Goal: Task Accomplishment & Management: Manage account settings

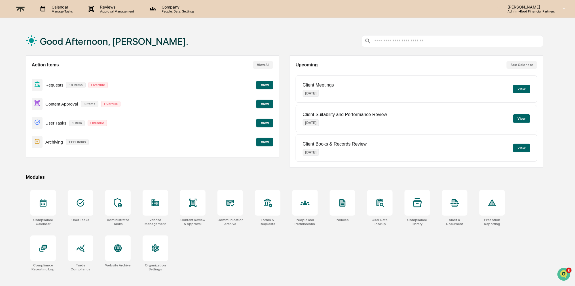
click at [263, 102] on button "View" at bounding box center [264, 104] width 17 height 9
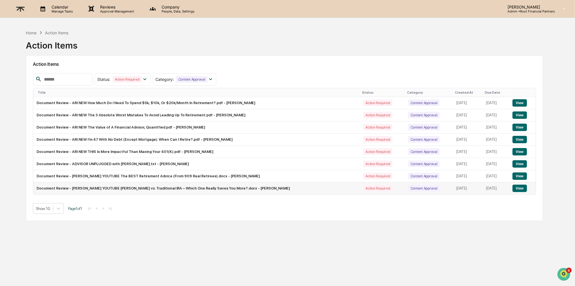
click at [520, 188] on button "View" at bounding box center [520, 188] width 14 height 7
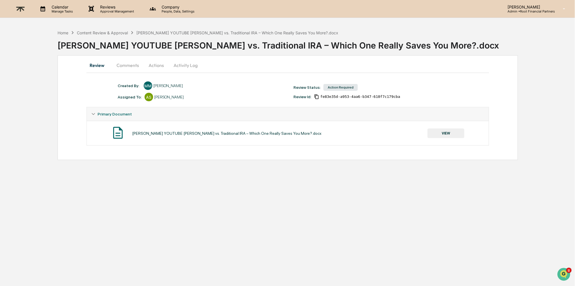
click at [444, 130] on button "VIEW" at bounding box center [446, 134] width 37 height 10
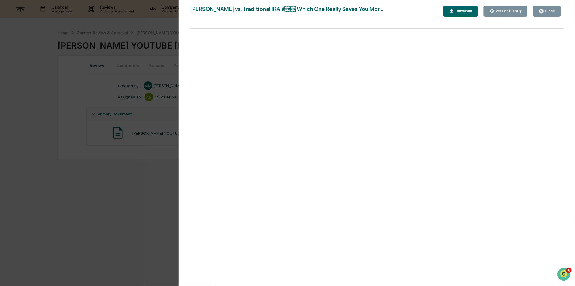
click at [462, 11] on div "Download" at bounding box center [464, 11] width 18 height 4
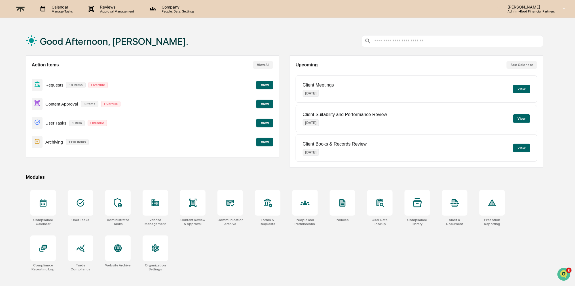
click at [526, 9] on p "Admin • Root Financial Partners" at bounding box center [529, 11] width 52 height 4
click at [158, 9] on div at bounding box center [287, 143] width 575 height 286
click at [172, 8] on p "Company" at bounding box center [177, 7] width 40 height 5
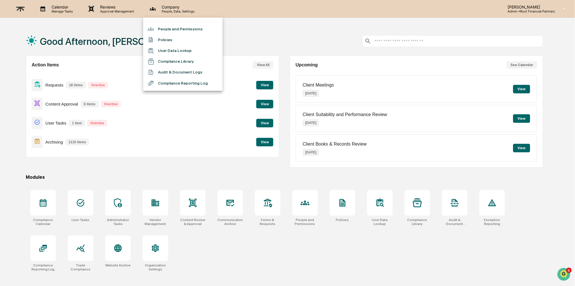
click at [195, 27] on li "People and Permissions" at bounding box center [182, 29] width 79 height 11
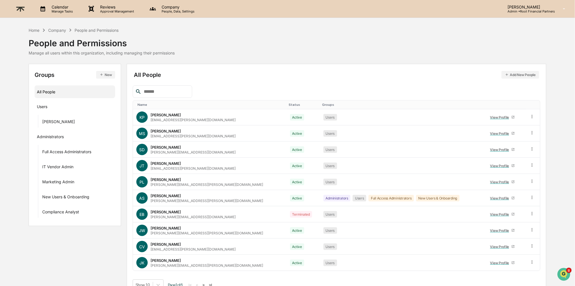
click at [526, 74] on button "Add New People" at bounding box center [521, 75] width 38 height 8
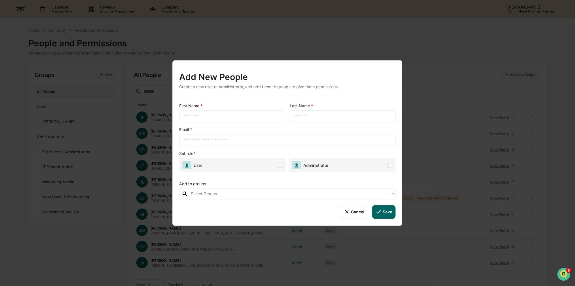
click at [230, 117] on input "text" at bounding box center [233, 116] width 98 height 6
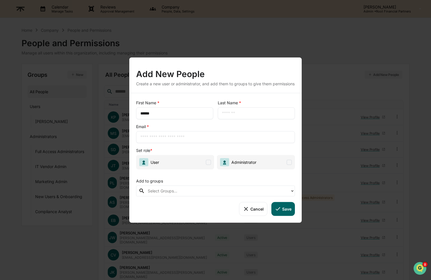
type input "******"
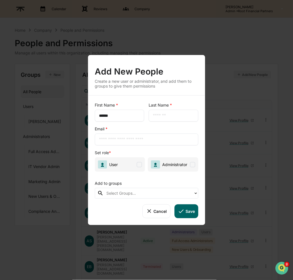
click at [173, 118] on input "text" at bounding box center [173, 116] width 41 height 6
type input "*******"
click at [134, 142] on input "text" at bounding box center [146, 140] width 95 height 6
type input "**********"
click at [137, 163] on span at bounding box center [139, 164] width 5 height 5
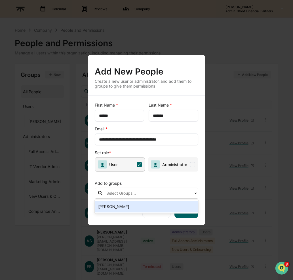
click at [157, 189] on div "Select Groups..." at bounding box center [147, 193] width 104 height 11
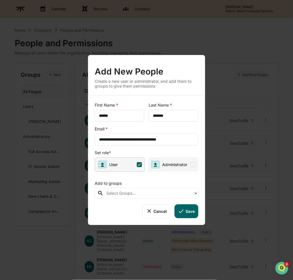
click at [158, 181] on div "Add to groups" at bounding box center [147, 182] width 104 height 12
click at [189, 210] on button "Save" at bounding box center [187, 212] width 24 height 14
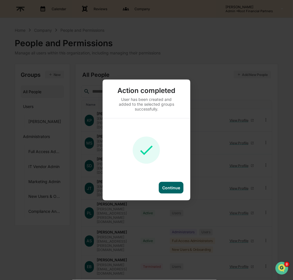
click at [171, 189] on div "Continue" at bounding box center [171, 188] width 18 height 5
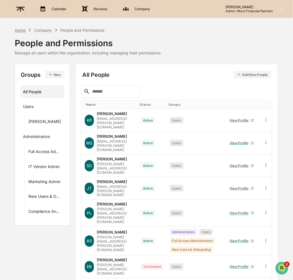
click at [21, 30] on div "Home" at bounding box center [20, 30] width 11 height 5
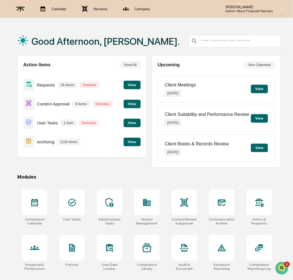
click at [136, 7] on p "Company" at bounding box center [141, 9] width 23 height 4
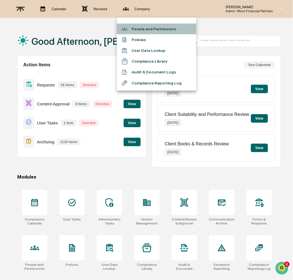
click at [159, 30] on li "People and Permissions" at bounding box center [156, 29] width 79 height 11
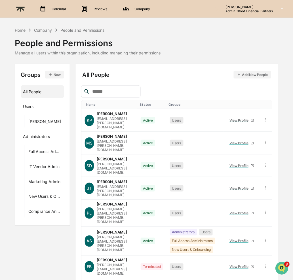
click at [119, 92] on input "text" at bounding box center [114, 91] width 48 height 7
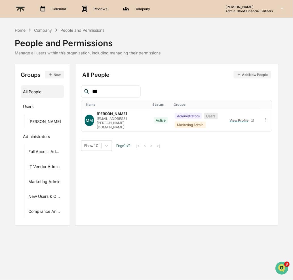
click at [104, 92] on input "***" at bounding box center [114, 91] width 48 height 7
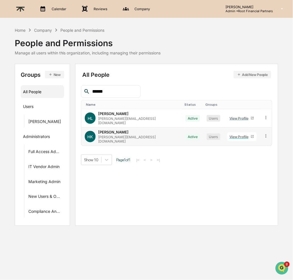
click at [266, 134] on icon at bounding box center [266, 135] width 1 height 3
click at [262, 144] on div "Groups & Permissions" at bounding box center [240, 145] width 47 height 7
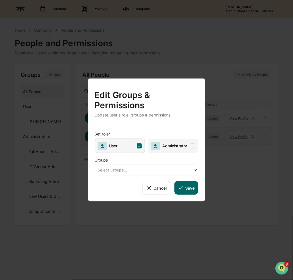
click at [137, 169] on div at bounding box center [144, 170] width 93 height 7
click at [140, 168] on div at bounding box center [144, 170] width 93 height 7
click at [192, 142] on span "Administrator" at bounding box center [173, 146] width 50 height 14
click at [192, 188] on button "Save" at bounding box center [187, 188] width 24 height 14
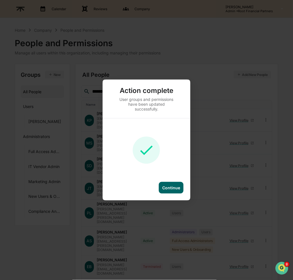
click at [176, 189] on div "Continue" at bounding box center [171, 188] width 18 height 5
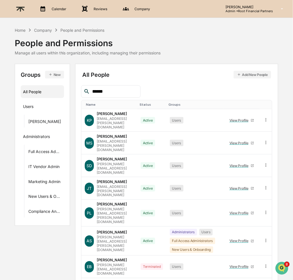
click at [121, 91] on input "******" at bounding box center [114, 91] width 48 height 7
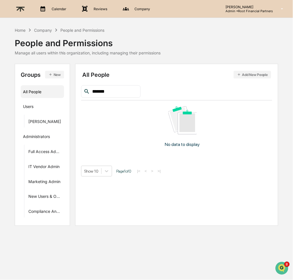
type input "******"
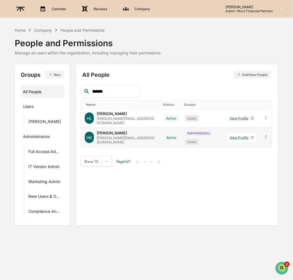
click at [269, 134] on icon at bounding box center [266, 136] width 5 height 5
click at [253, 145] on div "Groups & Permissions" at bounding box center [240, 146] width 47 height 7
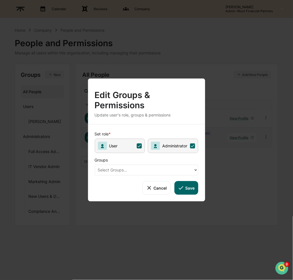
click at [193, 146] on icon at bounding box center [192, 146] width 3 height 3
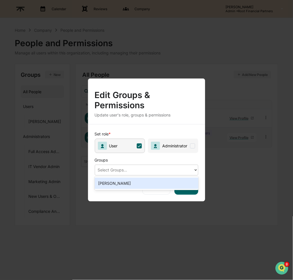
click at [131, 168] on div at bounding box center [144, 170] width 93 height 7
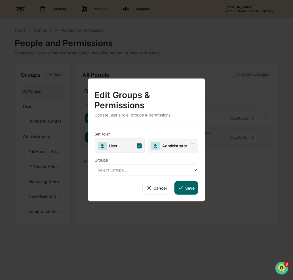
click at [134, 168] on div at bounding box center [144, 170] width 93 height 7
click at [186, 188] on button "Save" at bounding box center [187, 188] width 24 height 14
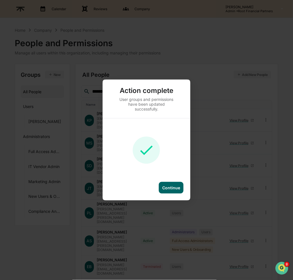
click at [166, 189] on div "Continue" at bounding box center [171, 188] width 18 height 5
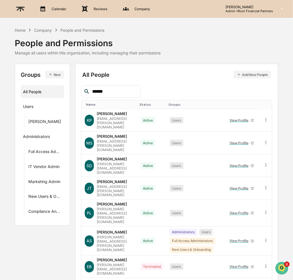
click at [112, 89] on input "******" at bounding box center [114, 91] width 48 height 7
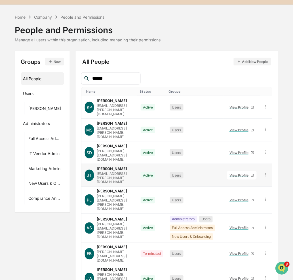
scroll to position [28, 0]
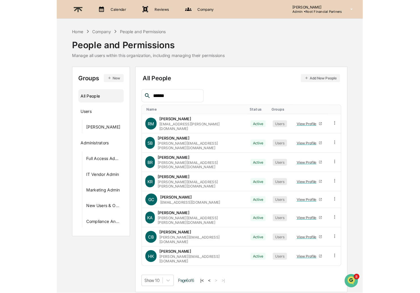
scroll to position [0, 0]
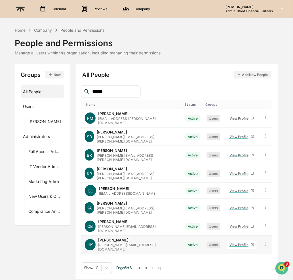
click at [266, 242] on icon at bounding box center [266, 244] width 5 height 5
click at [107, 238] on div "[PERSON_NAME]" at bounding box center [113, 240] width 30 height 5
click at [238, 243] on div "View Profile" at bounding box center [239, 245] width 21 height 4
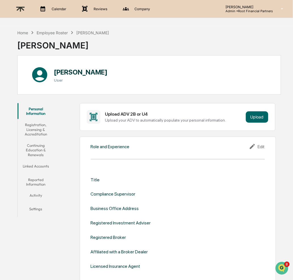
click at [35, 208] on button "Settings" at bounding box center [36, 211] width 37 height 14
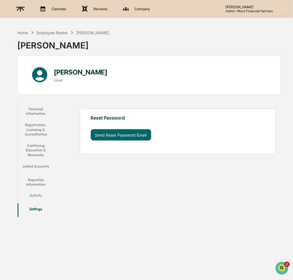
click at [34, 196] on button "Activity" at bounding box center [36, 197] width 37 height 14
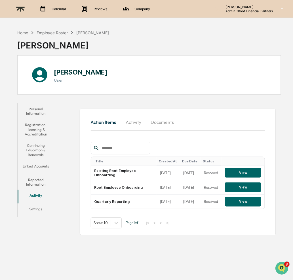
click at [34, 185] on button "Reported Information" at bounding box center [36, 182] width 37 height 16
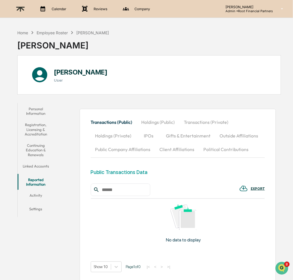
click at [38, 166] on button "Linked Accounts" at bounding box center [36, 168] width 37 height 14
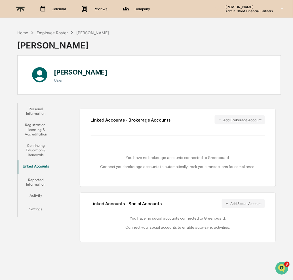
click at [35, 113] on button "Personal Information" at bounding box center [36, 111] width 37 height 16
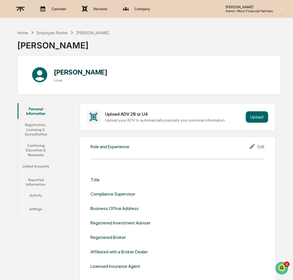
click at [89, 33] on div "[PERSON_NAME]" at bounding box center [93, 32] width 33 height 5
click at [54, 31] on div "Employee Roster" at bounding box center [52, 32] width 31 height 5
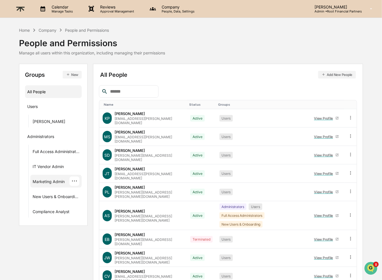
click at [76, 182] on div "···" at bounding box center [74, 181] width 10 height 9
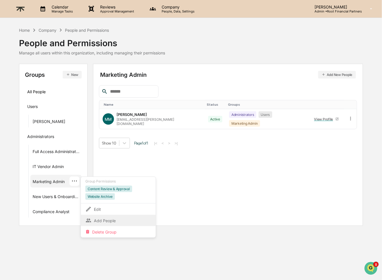
click at [115, 217] on div "Add People" at bounding box center [118, 220] width 66 height 7
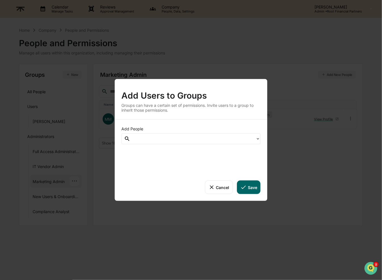
click at [167, 138] on div at bounding box center [193, 139] width 120 height 7
type input "*"
click at [235, 109] on div "Groups can have a certain set of permissions. Invite users to a group to inheri…" at bounding box center [190, 108] width 139 height 10
click at [222, 188] on button "Cancel" at bounding box center [219, 188] width 28 height 14
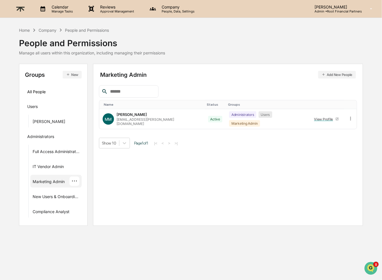
click at [135, 87] on div at bounding box center [129, 91] width 60 height 12
drag, startPoint x: 135, startPoint y: 87, endPoint x: 134, endPoint y: 92, distance: 5.0
click at [135, 87] on div at bounding box center [129, 91] width 60 height 12
click at [134, 92] on input "text" at bounding box center [132, 91] width 48 height 7
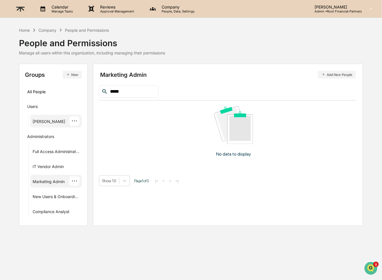
click at [73, 120] on div "···" at bounding box center [74, 121] width 10 height 9
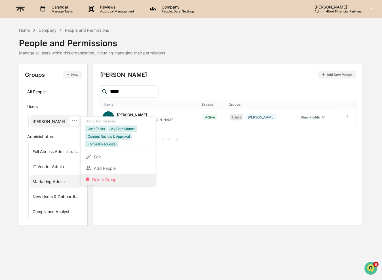
click at [104, 176] on div "Delete Group" at bounding box center [118, 179] width 66 height 7
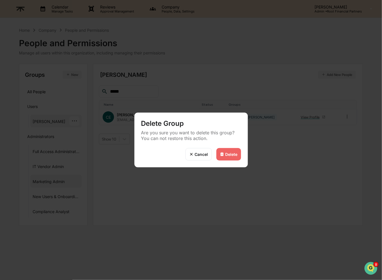
click at [232, 153] on div "Delete" at bounding box center [232, 154] width 12 height 5
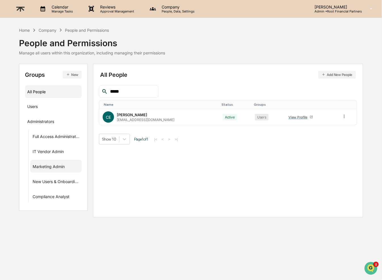
click at [40, 89] on div "All People" at bounding box center [53, 91] width 52 height 9
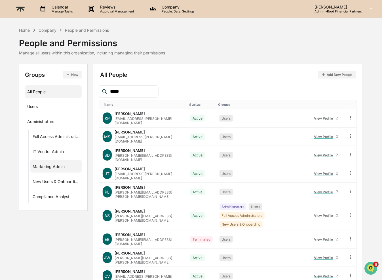
click at [125, 100] on table "Name Status Groups [PERSON_NAME] Passino [EMAIL_ADDRESS][PERSON_NAME][DOMAIN_NA…" at bounding box center [228, 202] width 258 height 204
click at [133, 90] on input "*****" at bounding box center [132, 91] width 48 height 7
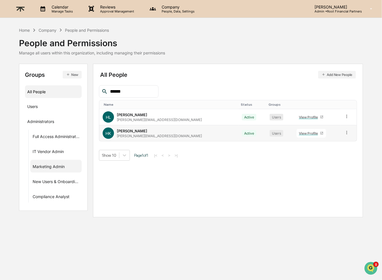
type input "******"
click at [349, 132] on td at bounding box center [349, 133] width 16 height 16
click at [347, 132] on icon at bounding box center [346, 132] width 5 height 5
click at [337, 143] on div "Groups & Permissions" at bounding box center [321, 142] width 47 height 7
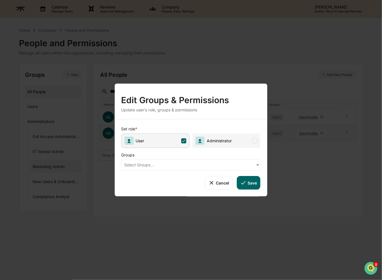
click at [234, 140] on span "Administrator" at bounding box center [227, 141] width 68 height 14
click at [253, 180] on button "Save" at bounding box center [249, 183] width 24 height 14
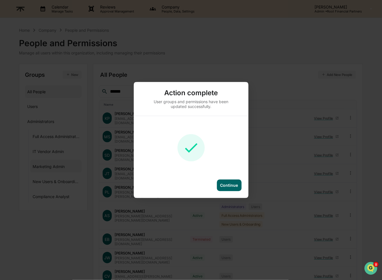
click at [225, 182] on div "Continue" at bounding box center [229, 186] width 25 height 12
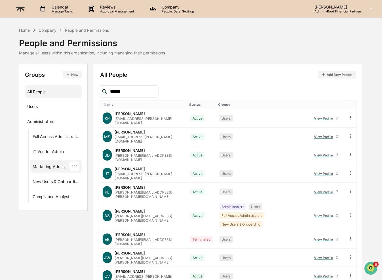
click at [38, 165] on div "Marketing Admin" at bounding box center [49, 167] width 32 height 7
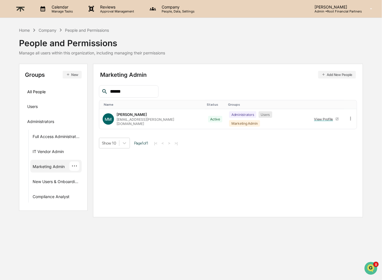
click at [76, 165] on div "···" at bounding box center [74, 166] width 10 height 9
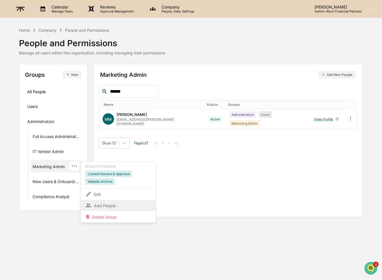
click at [106, 202] on div "Add People" at bounding box center [118, 205] width 66 height 7
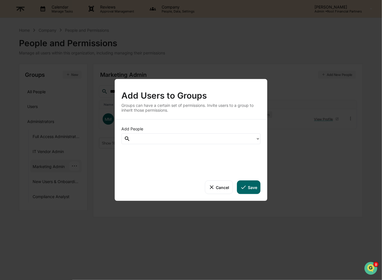
click at [201, 146] on div "Add People Cancel Save" at bounding box center [191, 160] width 153 height 81
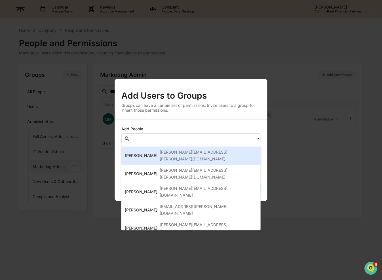
click at [195, 141] on div at bounding box center [193, 139] width 120 height 7
type input "**"
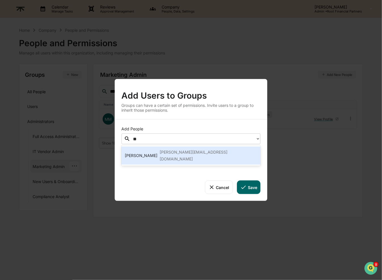
click at [188, 152] on div "[PERSON_NAME][EMAIL_ADDRESS][DOMAIN_NAME]" at bounding box center [209, 156] width 98 height 14
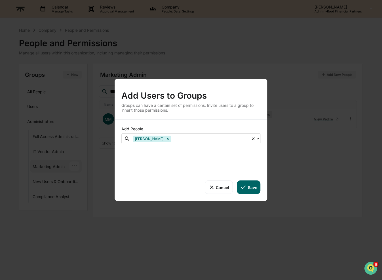
click at [251, 189] on button "Save" at bounding box center [249, 188] width 24 height 14
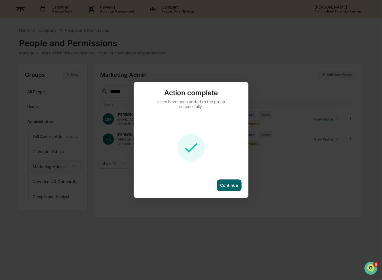
click at [224, 188] on div "Continue" at bounding box center [229, 185] width 18 height 5
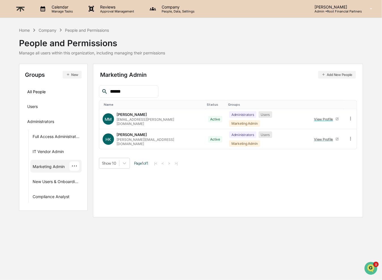
click at [80, 168] on div "Marketing Admin ···" at bounding box center [55, 166] width 51 height 13
click at [77, 165] on div "···" at bounding box center [74, 166] width 10 height 9
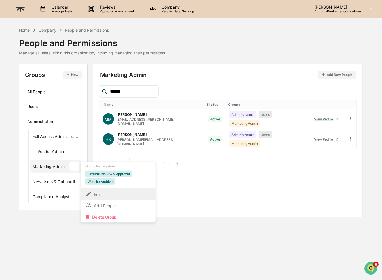
click at [109, 193] on div "Edit" at bounding box center [118, 194] width 66 height 7
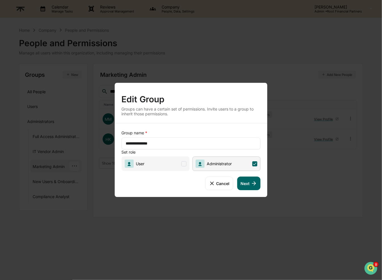
click at [250, 184] on button "Next" at bounding box center [248, 184] width 23 height 14
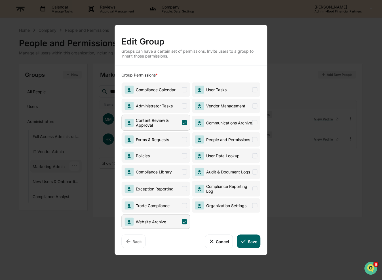
click at [172, 223] on span "Website Archive" at bounding box center [155, 222] width 69 height 14
click at [247, 242] on button "Save" at bounding box center [249, 242] width 24 height 14
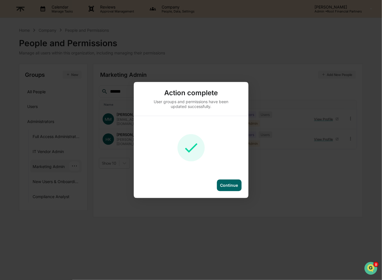
click at [235, 189] on div "Continue" at bounding box center [229, 186] width 25 height 12
